Goal: Navigation & Orientation: Find specific page/section

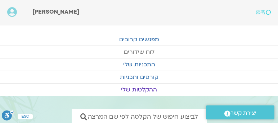
click at [147, 49] on link "לוח שידורים" at bounding box center [139, 52] width 278 height 12
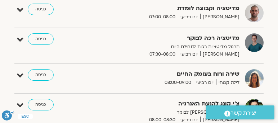
scroll to position [164, 0]
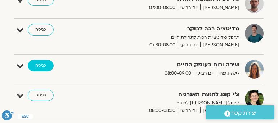
click at [40, 64] on link "כניסה" at bounding box center [41, 66] width 26 height 12
